Goal: Find specific page/section: Find specific page/section

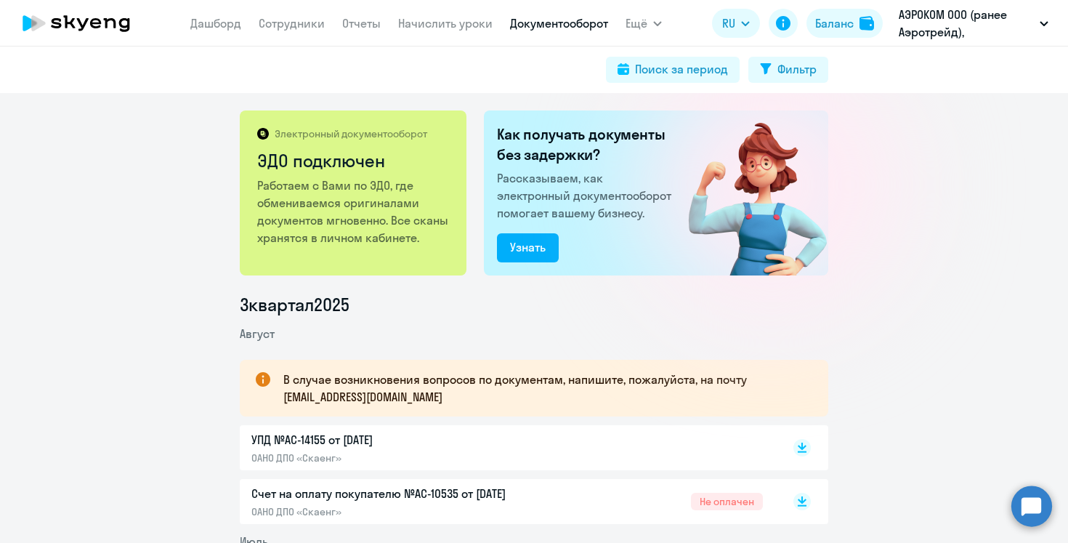
scroll to position [214, 0]
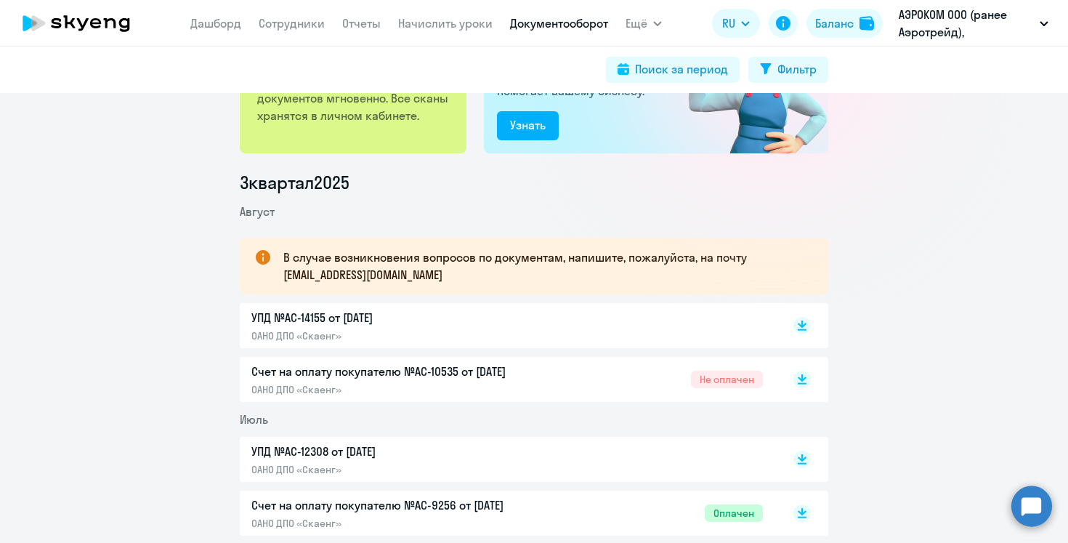
scroll to position [123, 0]
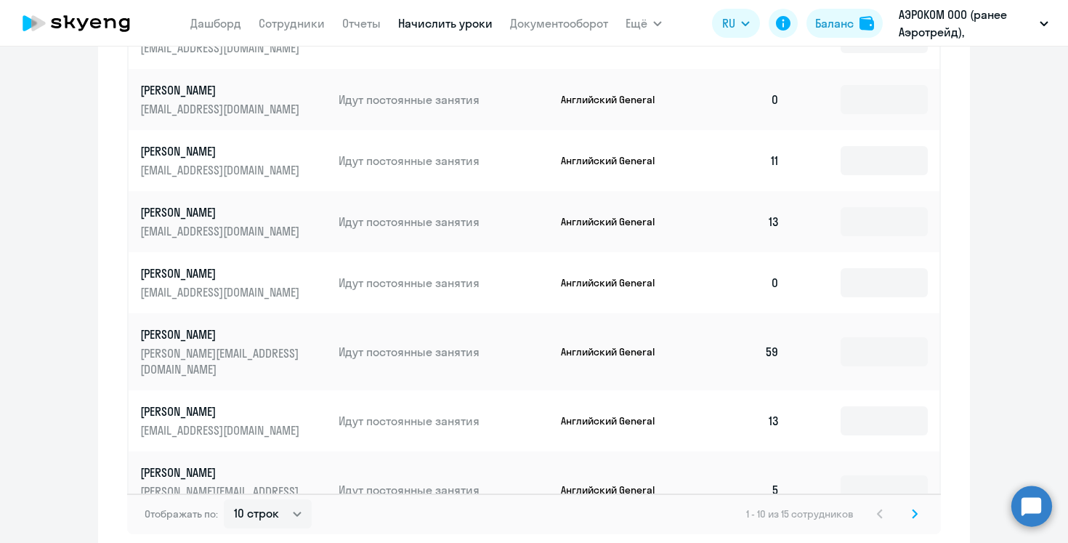
scroll to position [932, 0]
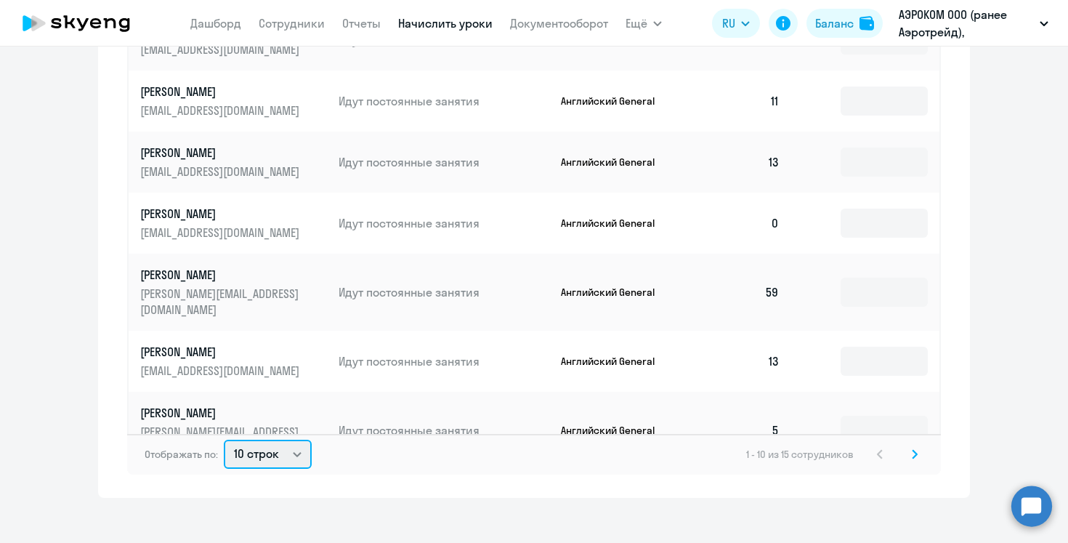
click at [305, 439] on select "10 строк 30 строк 50 строк" at bounding box center [268, 453] width 88 height 29
select select "50"
click at [224, 439] on select "10 строк 30 строк 50 строк" at bounding box center [268, 453] width 88 height 29
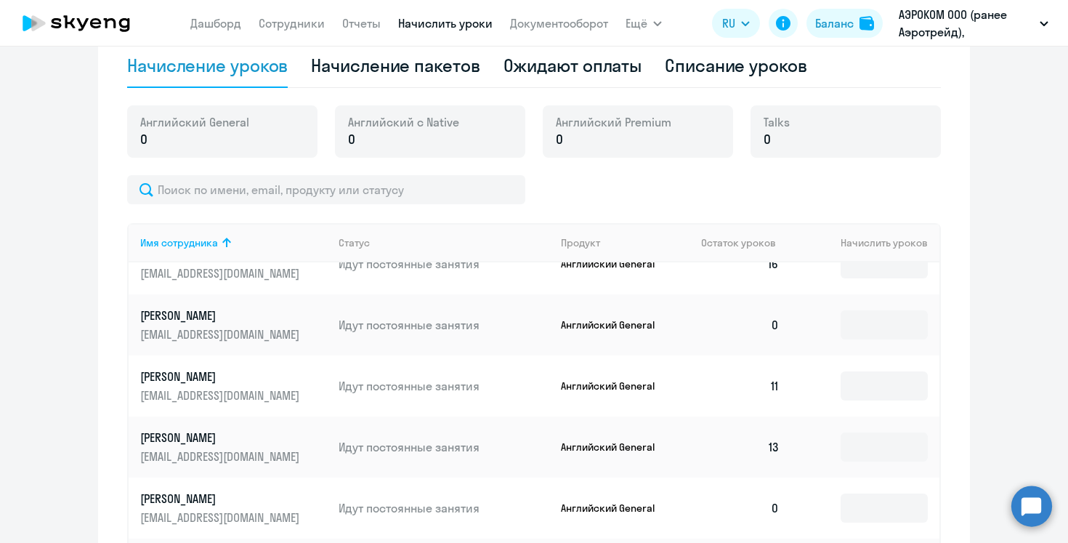
scroll to position [168, 0]
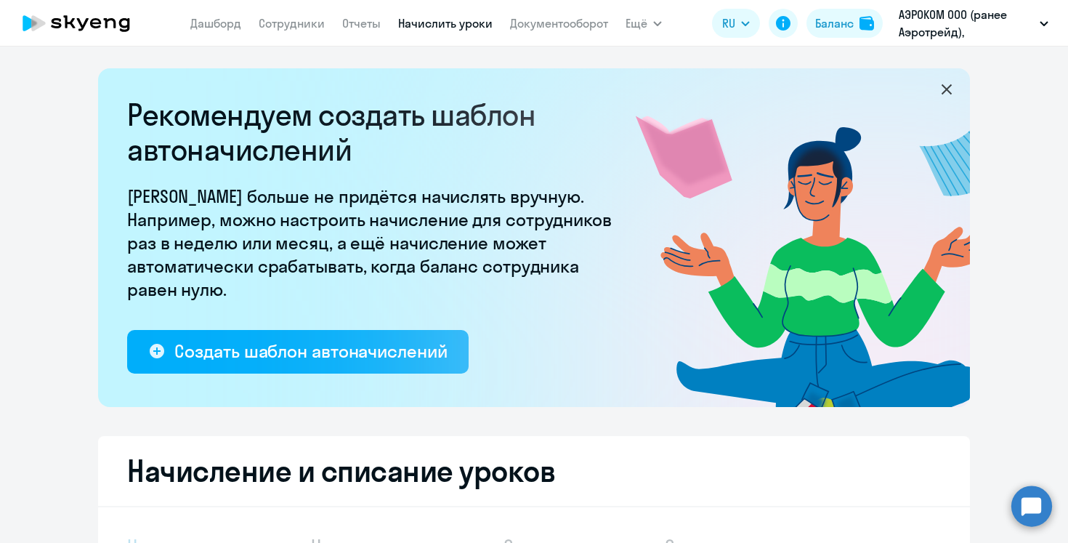
select select "10"
click at [594, 23] on link "Документооборот" at bounding box center [559, 23] width 98 height 15
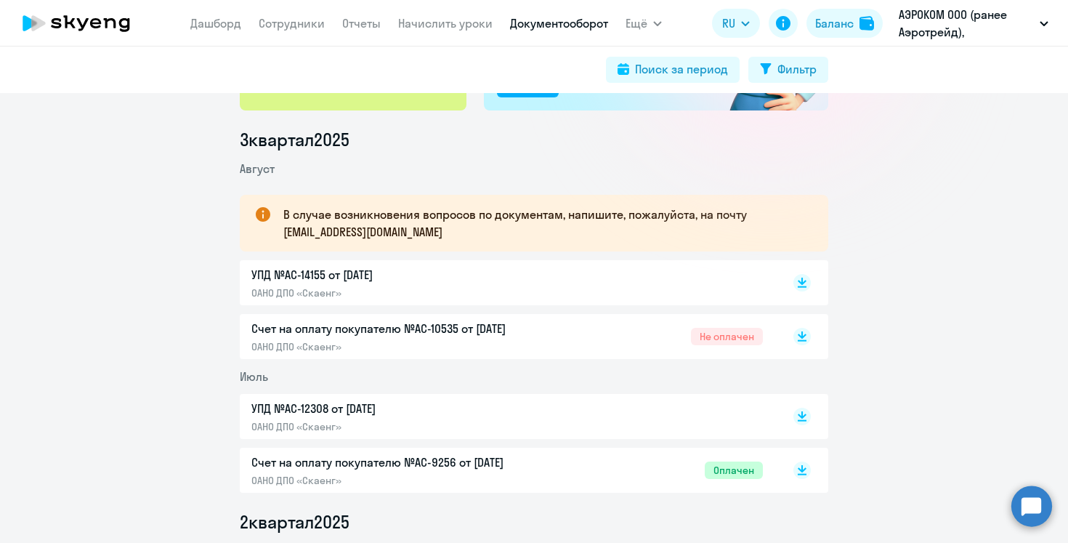
scroll to position [166, 0]
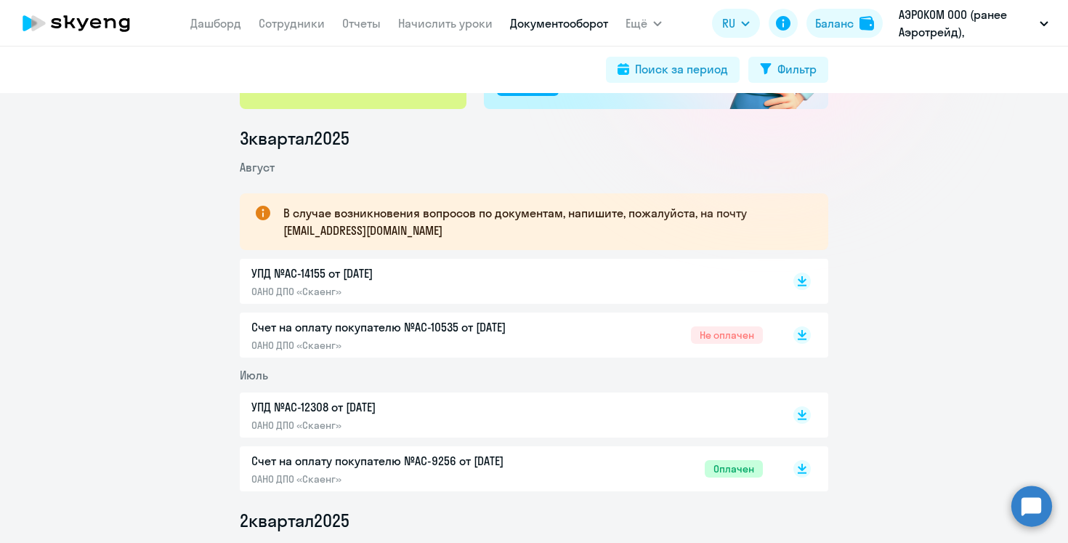
click at [746, 336] on span "Не оплачен" at bounding box center [727, 334] width 72 height 17
